Goal: Answer question/provide support: Share knowledge or assist other users

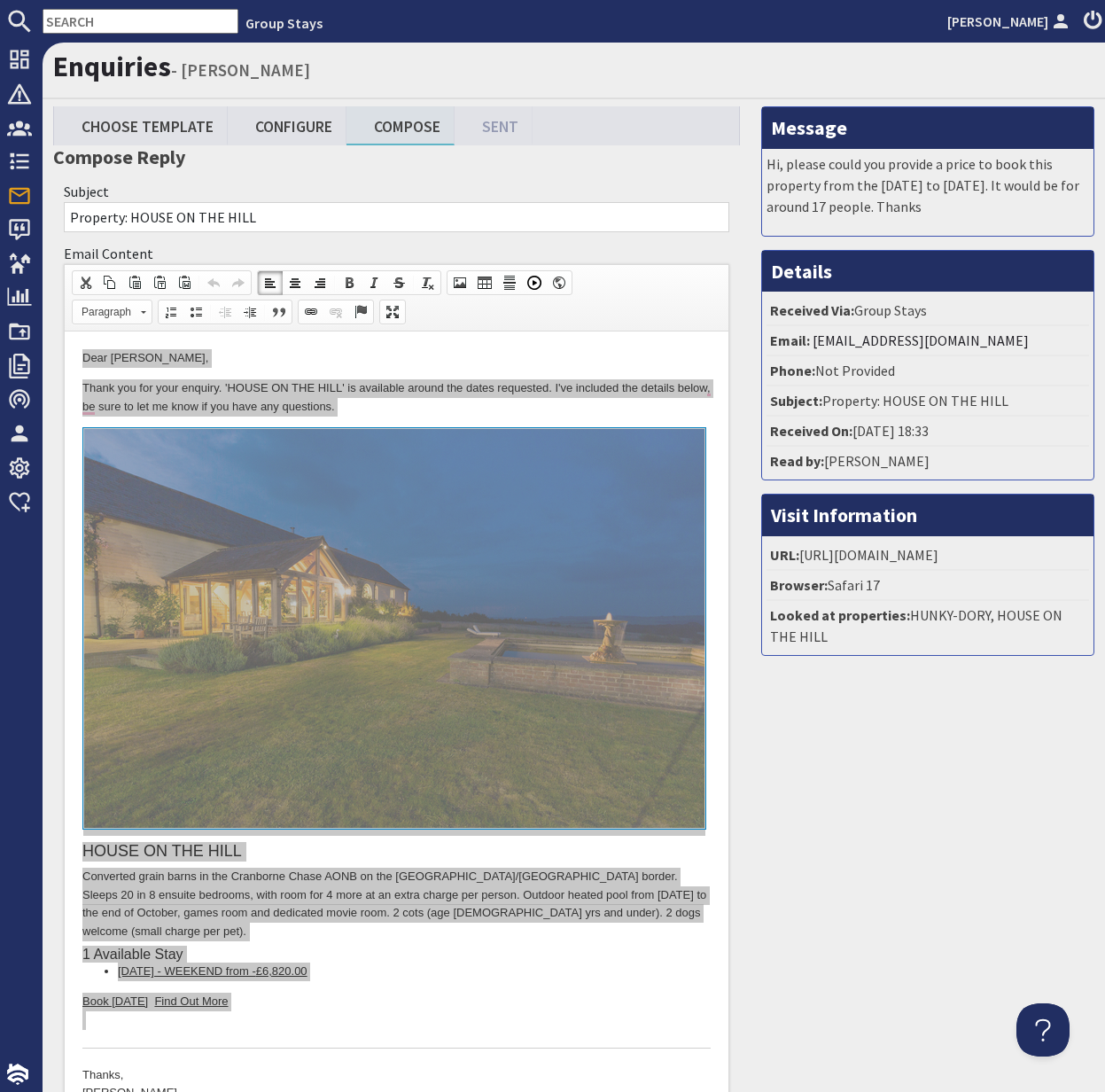
click at [93, 23] on input "text" at bounding box center [140, 21] width 195 height 25
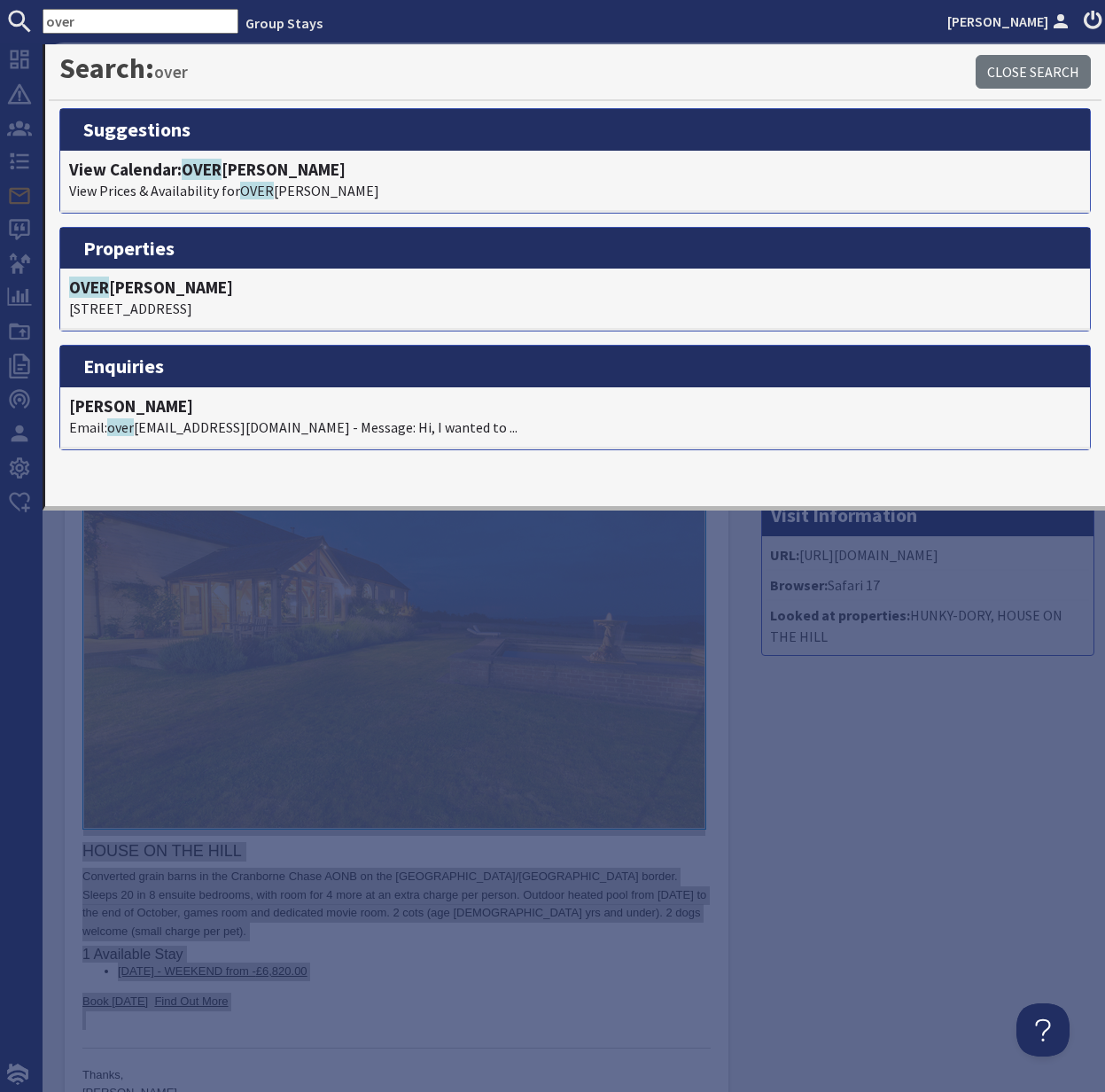
type input "over"
click at [208, 172] on span "OVER" at bounding box center [201, 169] width 39 height 21
type textarea "<p>Dear David Twigg,</p> <p>Thank you for your enquiry. &#39;HOUSE ON THE HILL&…"
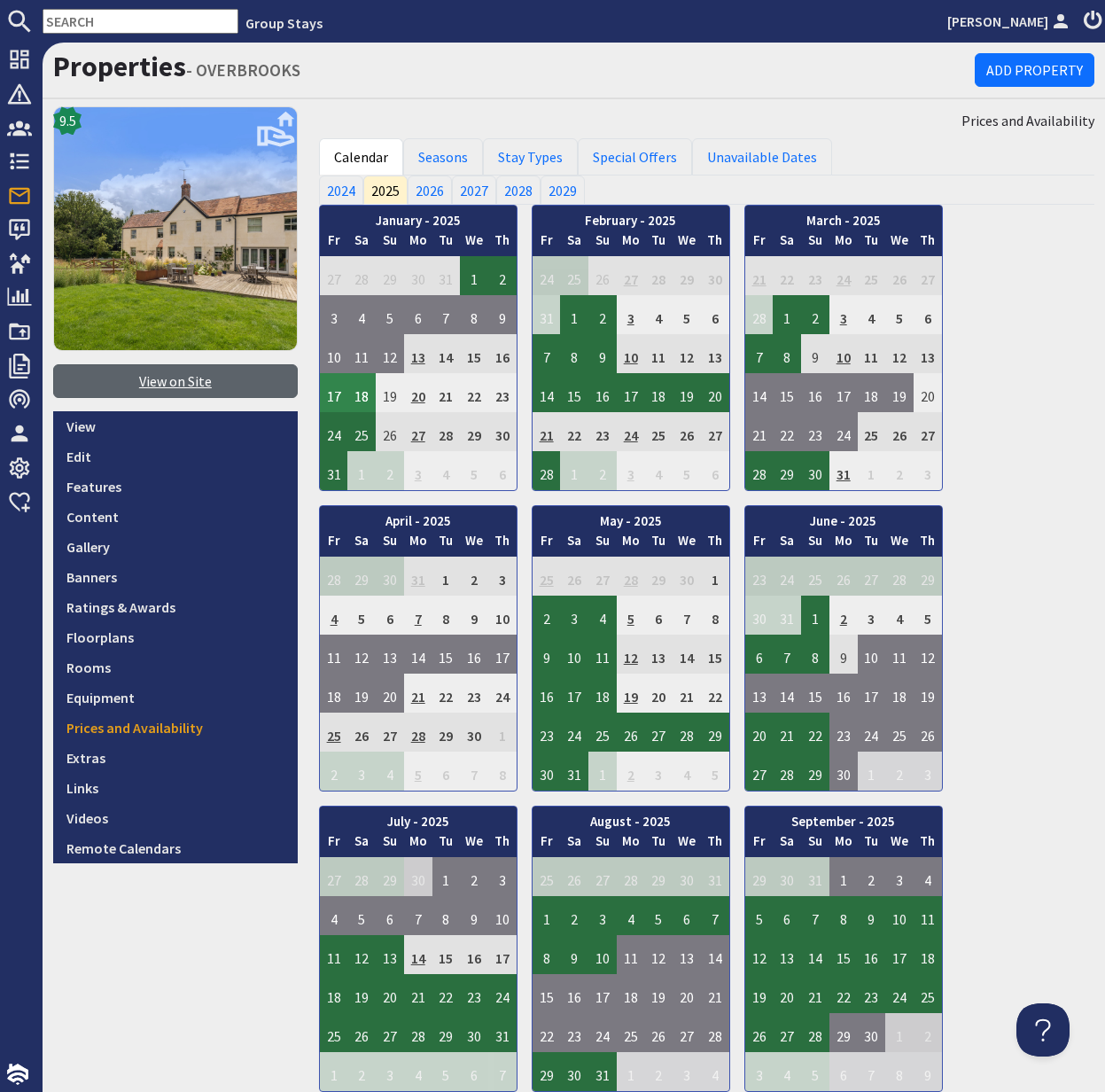
click at [185, 375] on link "View on Site" at bounding box center [175, 380] width 244 height 34
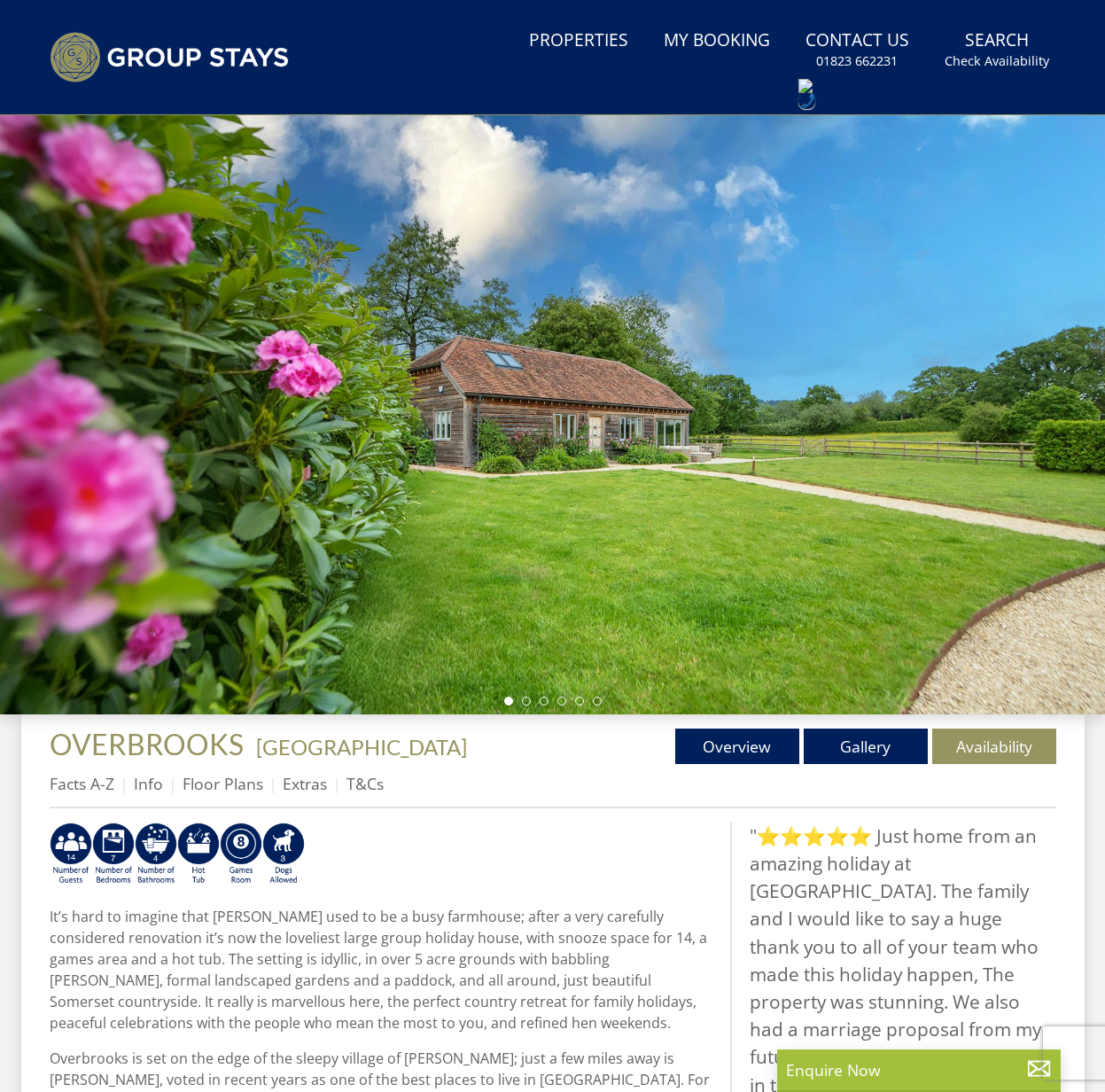
scroll to position [61, 0]
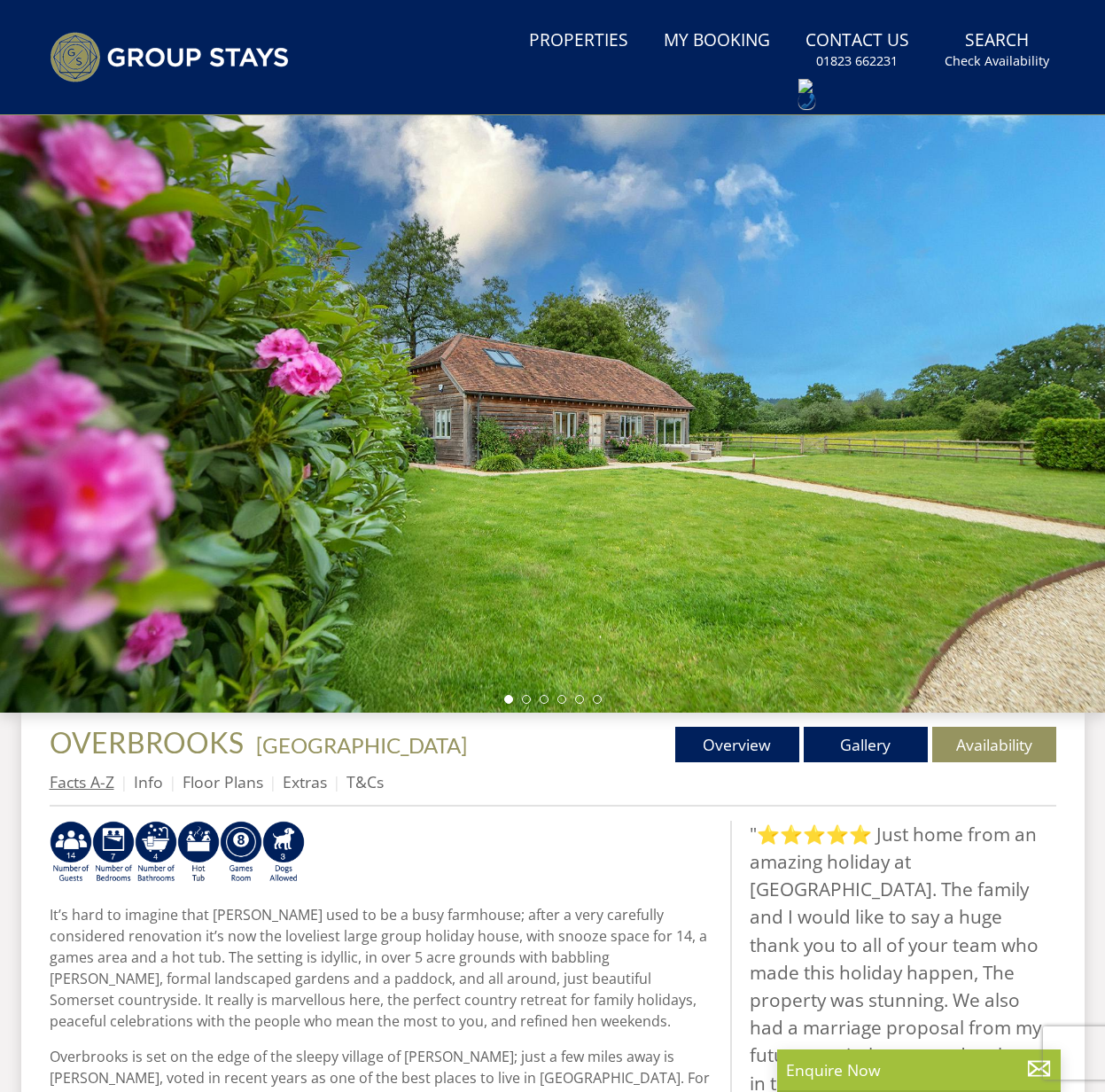
click at [89, 793] on link "Facts A-Z" at bounding box center [82, 782] width 64 height 21
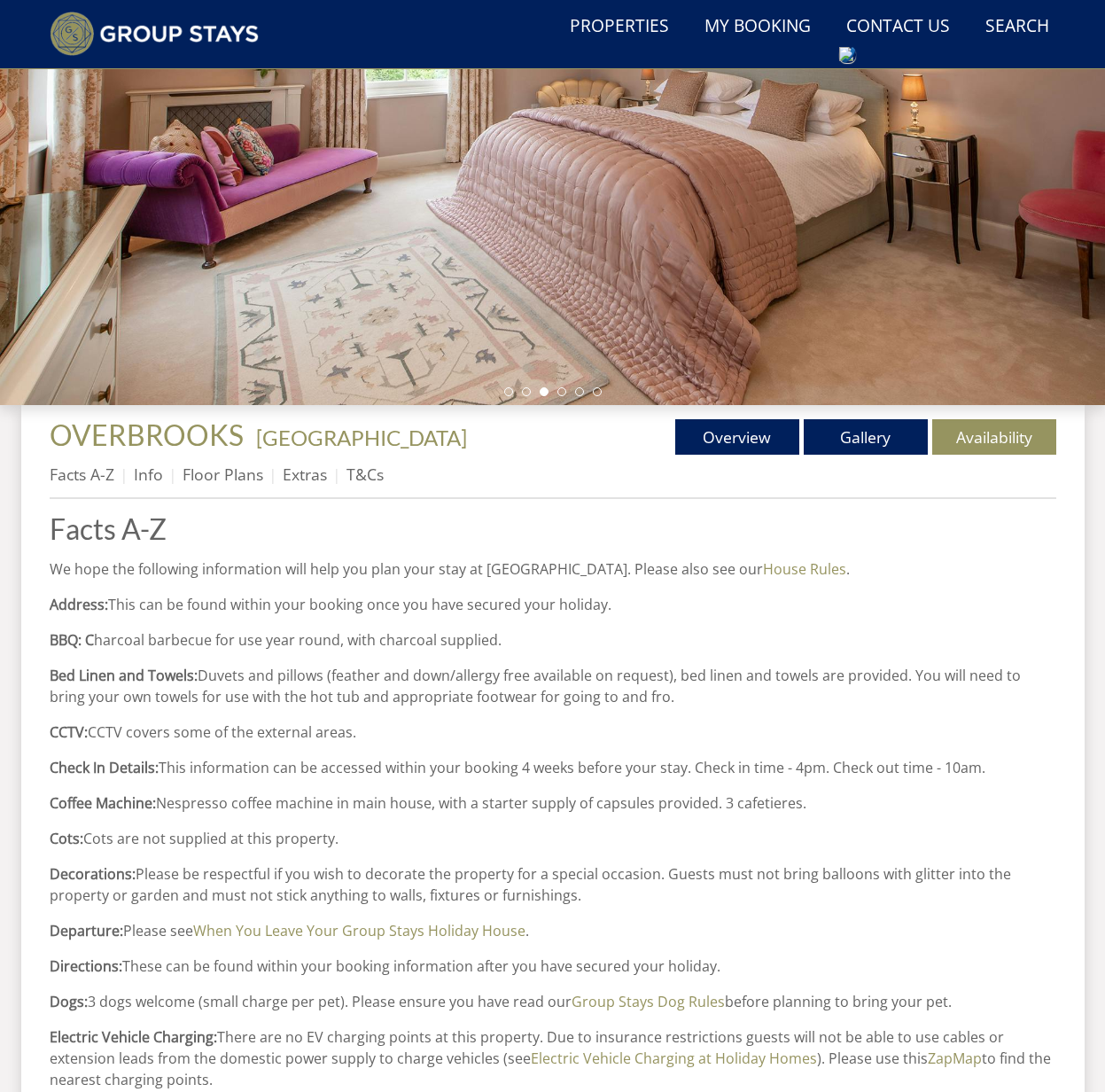
scroll to position [373, 0]
